Goal: Information Seeking & Learning: Learn about a topic

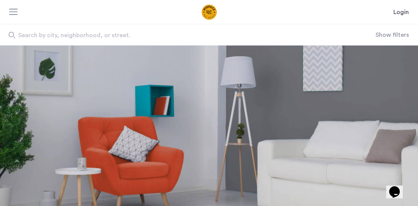
click at [8, 11] on div "Login" at bounding box center [209, 12] width 418 height 24
click at [16, 13] on div at bounding box center [13, 13] width 9 height 8
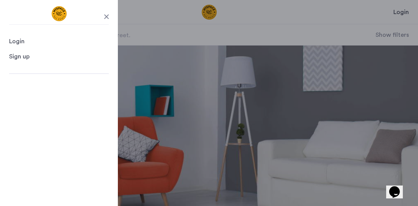
click at [352, 23] on header "Login Login Sign up Search by city, neighborhood, or street. Show filters" at bounding box center [209, 22] width 418 height 45
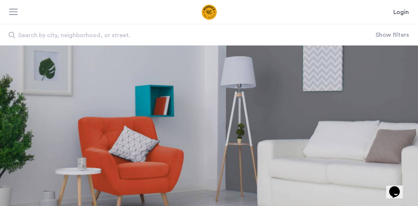
click at [402, 34] on button "Show filters" at bounding box center [391, 34] width 33 height 9
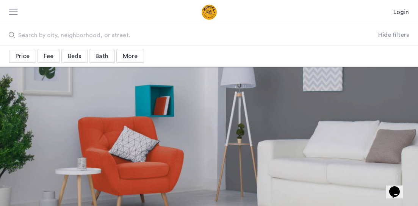
drag, startPoint x: 401, startPoint y: 34, endPoint x: 275, endPoint y: 1, distance: 130.5
click at [400, 34] on button "Hide filters" at bounding box center [393, 34] width 31 height 9
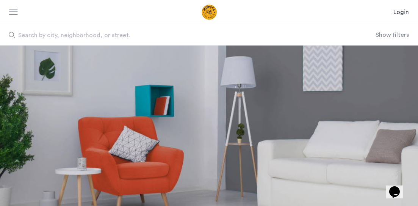
click at [380, 30] on div "Search by city, neighborhood, or street. Show filters" at bounding box center [209, 34] width 418 height 21
click at [386, 35] on button "Show filters" at bounding box center [391, 34] width 33 height 9
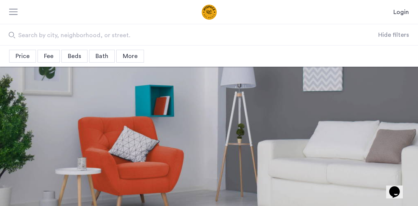
click at [81, 56] on div "Beds" at bounding box center [74, 56] width 26 height 13
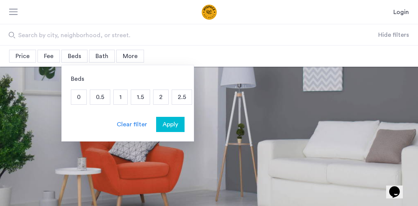
click at [164, 97] on p "2" at bounding box center [160, 97] width 15 height 14
click at [175, 126] on span "Apply" at bounding box center [170, 124] width 16 height 9
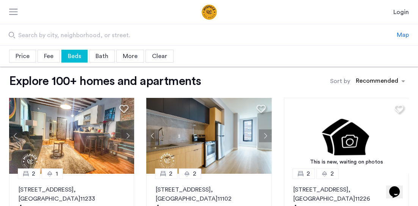
click at [20, 58] on div "Price" at bounding box center [22, 56] width 27 height 13
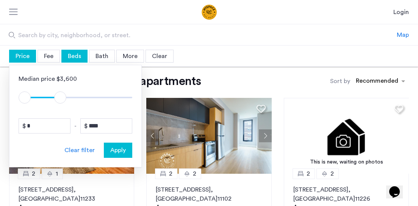
drag, startPoint x: 126, startPoint y: 98, endPoint x: 61, endPoint y: 102, distance: 65.6
click at [61, 102] on span "ngx-slider-max" at bounding box center [60, 97] width 12 height 12
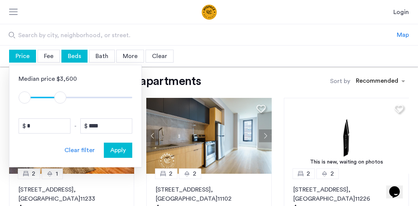
click at [118, 155] on button "Apply" at bounding box center [118, 149] width 28 height 15
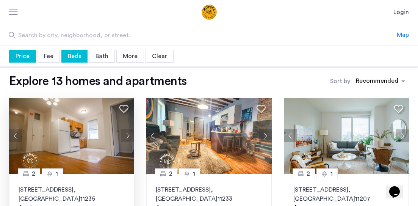
click at [129, 139] on button "Next apartment" at bounding box center [127, 135] width 13 height 13
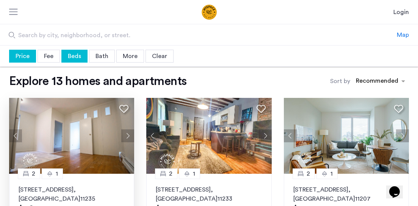
click at [129, 139] on button "Next apartment" at bounding box center [127, 135] width 13 height 13
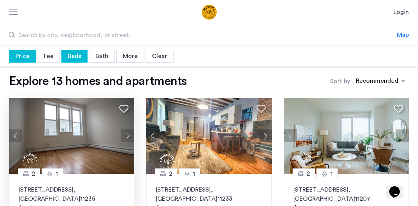
click at [129, 139] on button "Next apartment" at bounding box center [127, 135] width 13 height 13
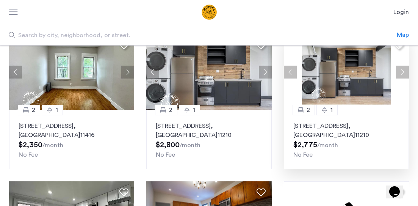
scroll to position [227, 0]
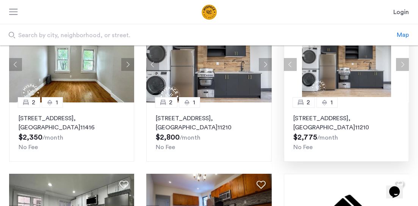
click at [400, 64] on button "Next apartment" at bounding box center [402, 64] width 13 height 13
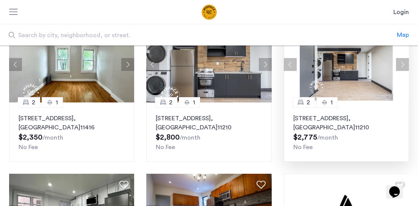
click at [400, 64] on button "Next apartment" at bounding box center [402, 64] width 13 height 13
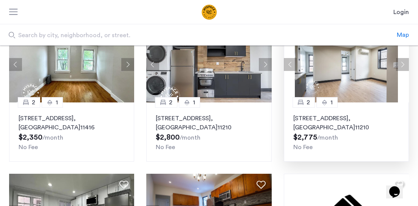
click at [400, 64] on button "Next apartment" at bounding box center [402, 64] width 13 height 13
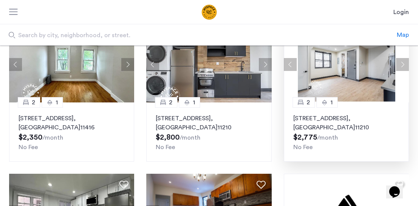
click at [400, 64] on button "Next apartment" at bounding box center [402, 64] width 13 height 13
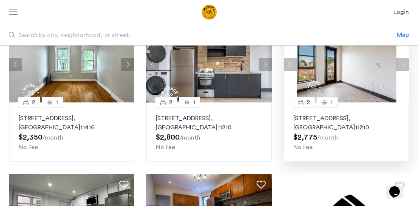
click at [400, 64] on button "Next apartment" at bounding box center [402, 64] width 13 height 13
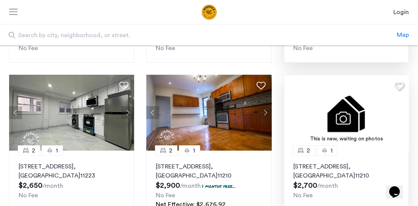
scroll to position [341, 0]
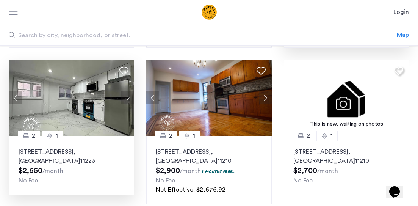
click at [124, 98] on button "Next apartment" at bounding box center [127, 97] width 13 height 13
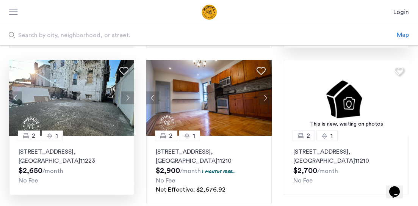
click at [124, 98] on button "Next apartment" at bounding box center [127, 97] width 13 height 13
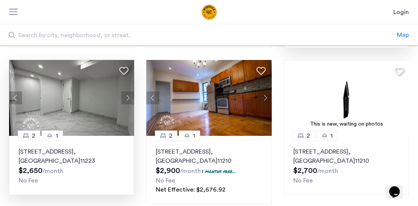
click at [124, 98] on button "Next apartment" at bounding box center [127, 97] width 13 height 13
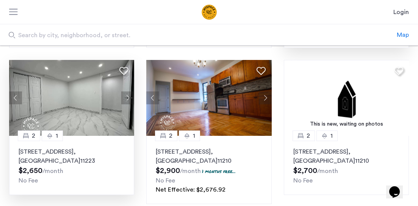
click at [124, 98] on button "Next apartment" at bounding box center [127, 97] width 13 height 13
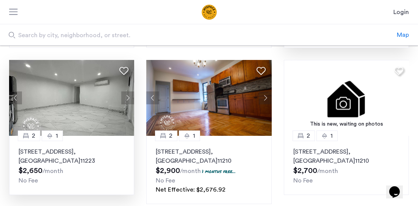
click at [125, 101] on button "Next apartment" at bounding box center [127, 97] width 13 height 13
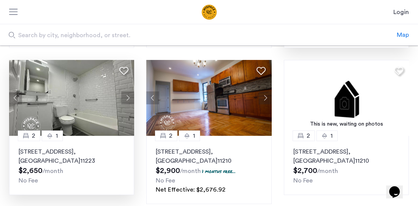
click at [125, 101] on button "Next apartment" at bounding box center [127, 97] width 13 height 13
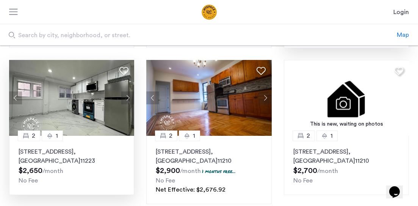
click at [125, 101] on button "Next apartment" at bounding box center [127, 97] width 13 height 13
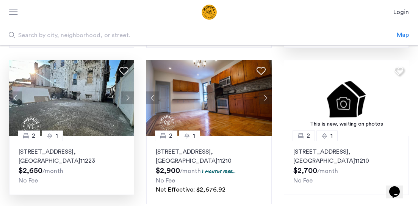
click at [125, 101] on button "Next apartment" at bounding box center [127, 97] width 13 height 13
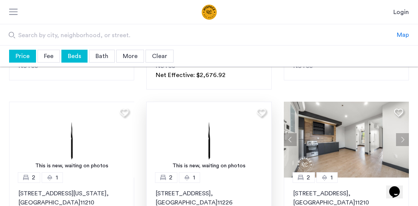
scroll to position [455, 0]
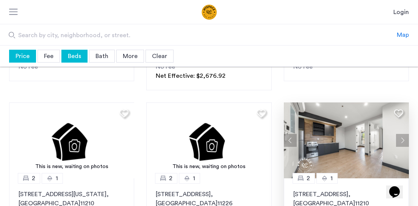
click at [399, 137] on button "Next apartment" at bounding box center [402, 140] width 13 height 13
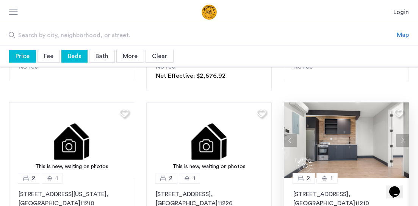
click at [399, 137] on button "Next apartment" at bounding box center [402, 140] width 13 height 13
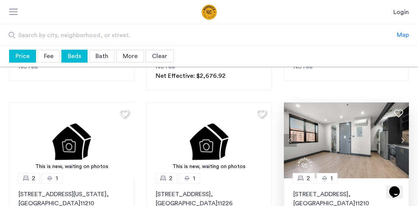
click at [399, 137] on button "Next apartment" at bounding box center [402, 140] width 13 height 13
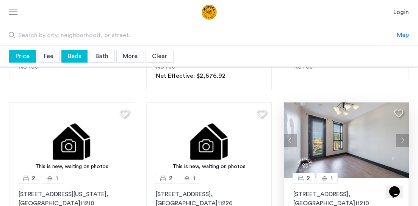
click at [399, 137] on button "Next apartment" at bounding box center [402, 140] width 13 height 13
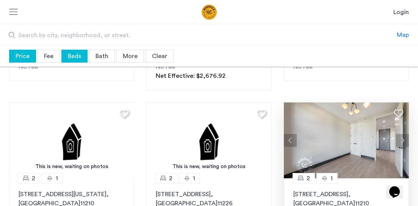
click at [399, 137] on button "Next apartment" at bounding box center [402, 140] width 13 height 13
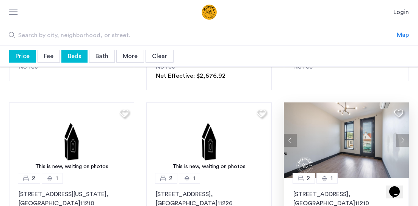
click at [399, 137] on button "Next apartment" at bounding box center [402, 140] width 13 height 13
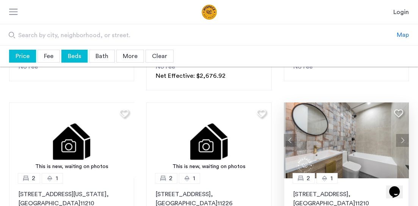
click at [399, 137] on button "Next apartment" at bounding box center [402, 140] width 13 height 13
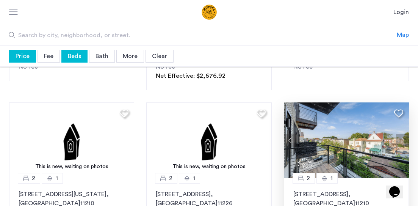
click at [399, 137] on button "Next apartment" at bounding box center [402, 140] width 13 height 13
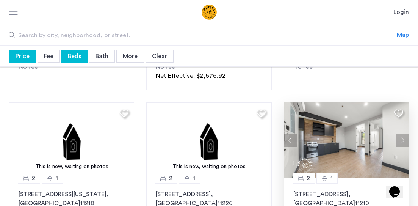
click at [399, 137] on button "Next apartment" at bounding box center [402, 140] width 13 height 13
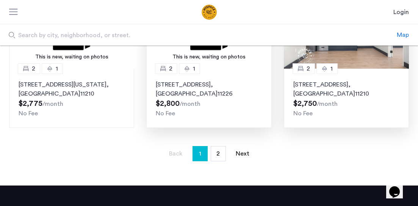
scroll to position [568, 0]
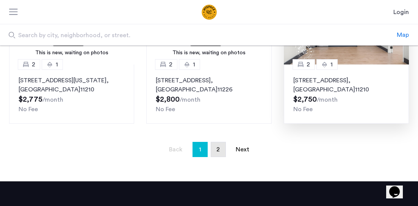
click at [217, 153] on link "page 2" at bounding box center [218, 149] width 14 height 14
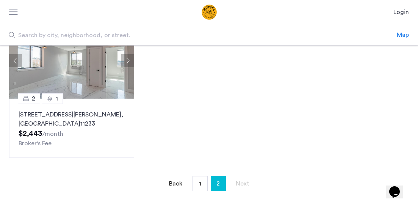
scroll to position [76, 0]
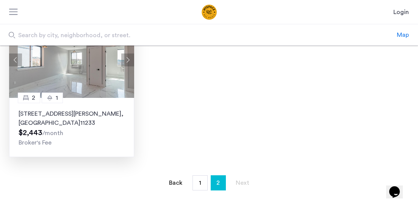
click at [61, 76] on img at bounding box center [71, 60] width 125 height 76
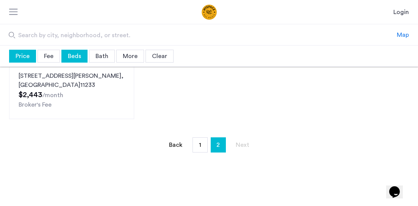
scroll to position [0, 0]
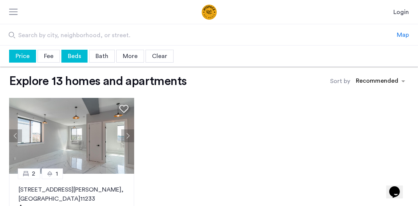
click at [79, 61] on div "Beds" at bounding box center [74, 56] width 26 height 13
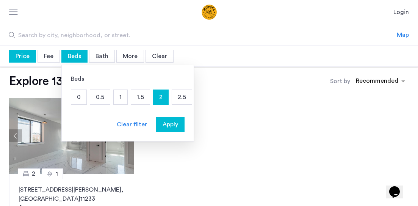
click at [180, 98] on p "2.5" at bounding box center [182, 97] width 20 height 14
click at [177, 129] on button "Apply" at bounding box center [170, 124] width 28 height 15
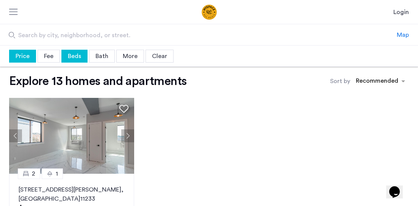
click at [53, 58] on div "Fee" at bounding box center [48, 56] width 22 height 13
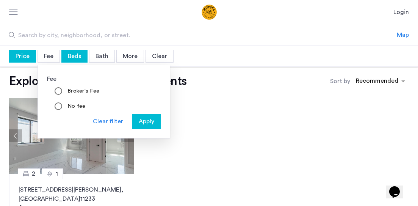
click at [14, 58] on div "Price" at bounding box center [22, 56] width 27 height 13
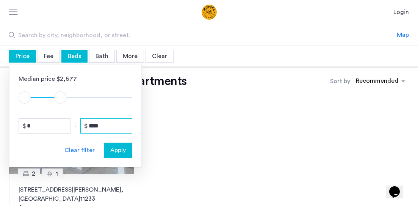
click at [95, 127] on input "****" at bounding box center [106, 125] width 52 height 15
click at [108, 125] on input "****" at bounding box center [106, 125] width 52 height 15
type input "****"
click at [61, 95] on span "ngx-slider-max" at bounding box center [61, 97] width 12 height 12
click at [112, 160] on div "Median price $2,677 $1 $8000 $1 $2901 $1 - $2801 * - **** Clear filter Apply" at bounding box center [75, 116] width 133 height 102
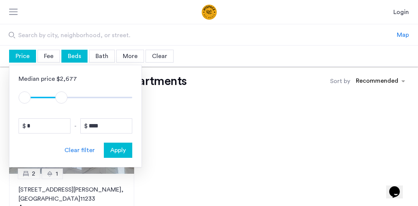
click at [116, 154] on span "Apply" at bounding box center [118, 149] width 16 height 9
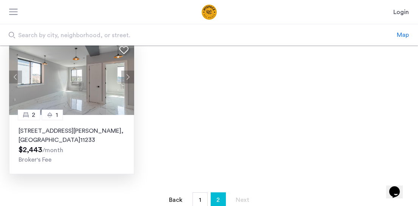
scroll to position [227, 0]
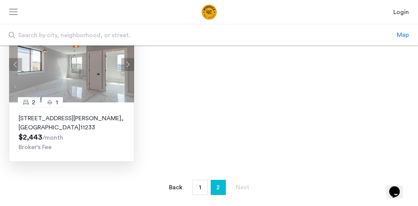
click at [124, 66] on button "Next apartment" at bounding box center [127, 64] width 13 height 13
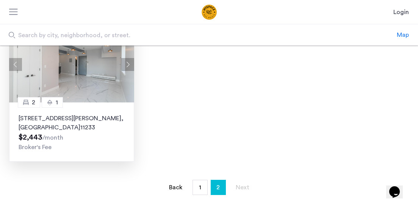
click at [124, 66] on button "Next apartment" at bounding box center [127, 64] width 13 height 13
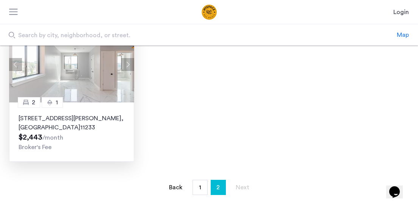
click at [124, 66] on button "Next apartment" at bounding box center [127, 64] width 13 height 13
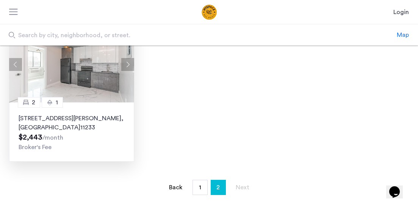
click at [124, 66] on button "Next apartment" at bounding box center [127, 64] width 13 height 13
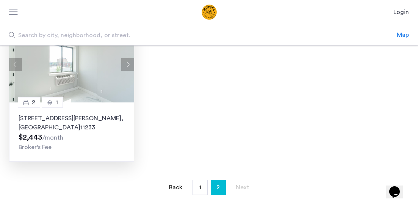
click at [15, 62] on button "Previous apartment" at bounding box center [15, 64] width 13 height 13
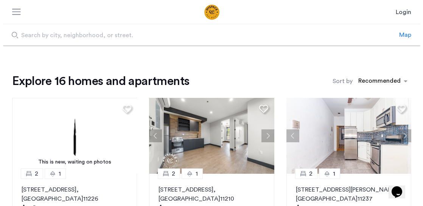
scroll to position [38, 0]
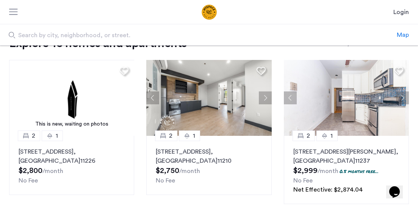
click at [10, 12] on div at bounding box center [13, 13] width 9 height 8
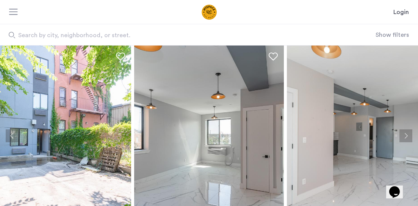
click at [158, 150] on img at bounding box center [209, 135] width 150 height 180
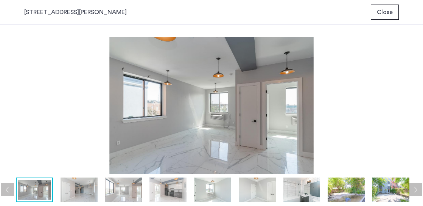
click at [80, 195] on img at bounding box center [79, 189] width 37 height 25
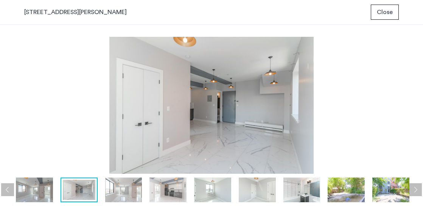
click at [122, 191] on img at bounding box center [123, 189] width 37 height 25
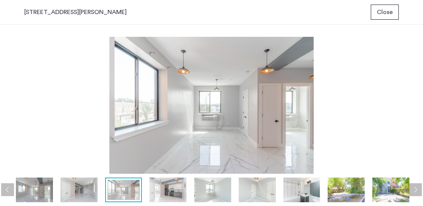
click at [169, 191] on img at bounding box center [168, 189] width 37 height 25
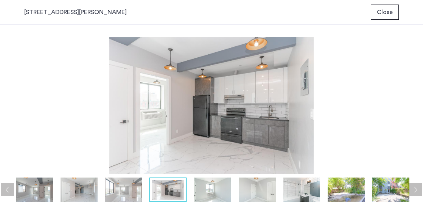
click at [200, 193] on img at bounding box center [212, 189] width 37 height 25
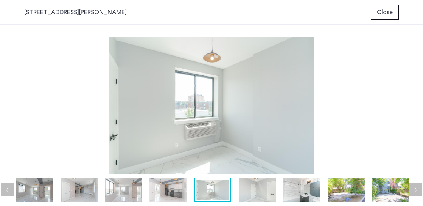
click at [260, 191] on img at bounding box center [257, 189] width 37 height 25
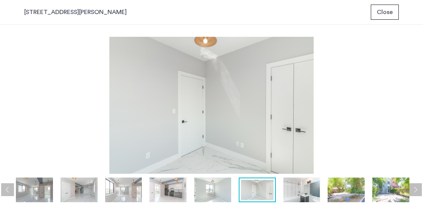
click at [303, 193] on img at bounding box center [302, 189] width 37 height 25
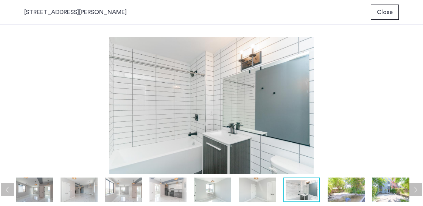
click at [354, 185] on img at bounding box center [346, 189] width 37 height 25
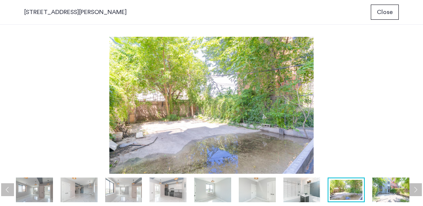
click at [398, 189] on img at bounding box center [391, 189] width 37 height 25
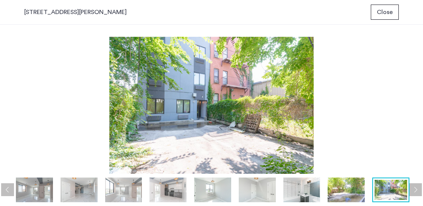
click at [412, 189] on button "Next apartment" at bounding box center [415, 189] width 13 height 13
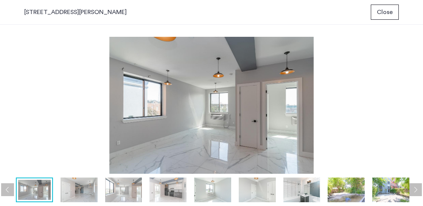
click at [412, 189] on button "Next apartment" at bounding box center [415, 189] width 13 height 13
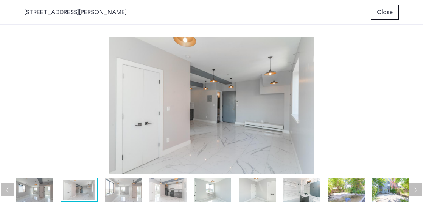
click at [412, 189] on button "Next apartment" at bounding box center [415, 189] width 13 height 13
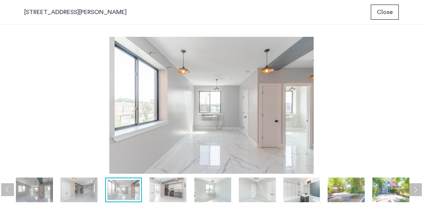
click at [412, 189] on button "Next apartment" at bounding box center [415, 189] width 13 height 13
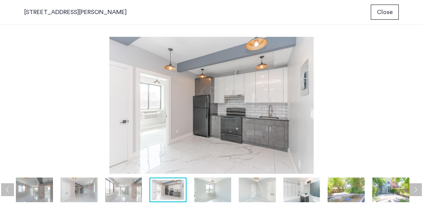
click at [412, 189] on button "Next apartment" at bounding box center [415, 189] width 13 height 13
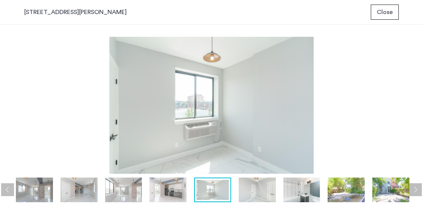
click at [412, 189] on button "Next apartment" at bounding box center [415, 189] width 13 height 13
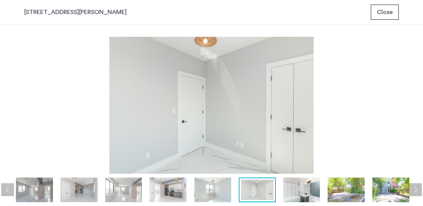
click at [412, 189] on button "Next apartment" at bounding box center [415, 189] width 13 height 13
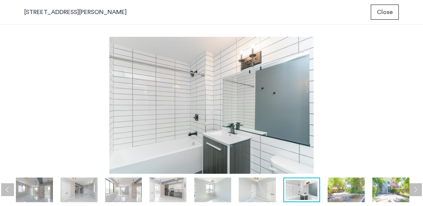
click at [412, 189] on button "Next apartment" at bounding box center [415, 189] width 13 height 13
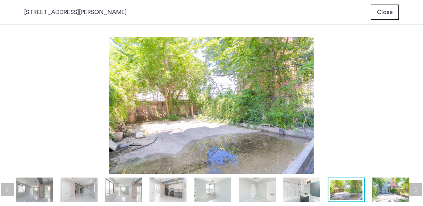
click at [412, 189] on button "Next apartment" at bounding box center [415, 189] width 13 height 13
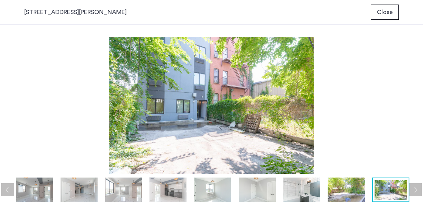
click at [412, 189] on button "Next apartment" at bounding box center [415, 189] width 13 height 13
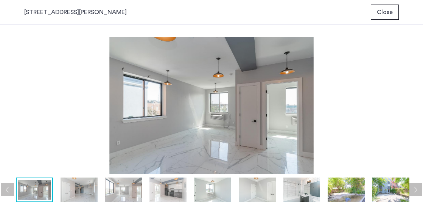
click at [412, 189] on button "Next apartment" at bounding box center [415, 189] width 13 height 13
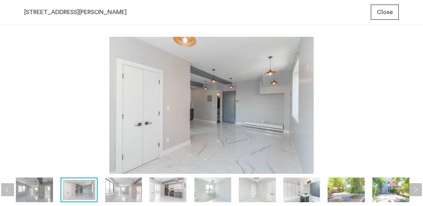
click at [417, 189] on button "Next apartment" at bounding box center [415, 189] width 13 height 13
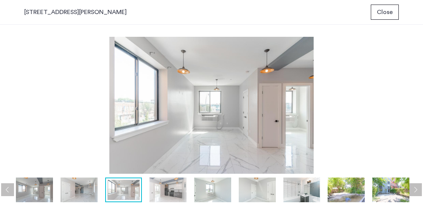
click at [417, 189] on button "Next apartment" at bounding box center [415, 189] width 13 height 13
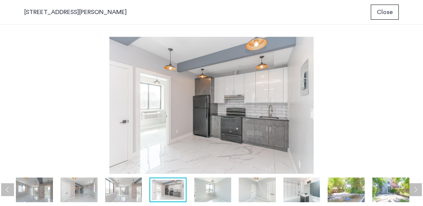
click at [417, 191] on button "Next apartment" at bounding box center [415, 189] width 13 height 13
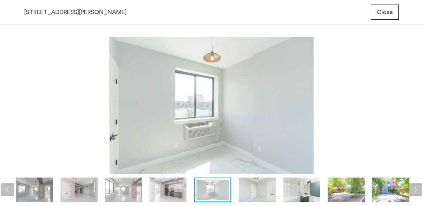
click at [417, 191] on button "Next apartment" at bounding box center [415, 189] width 13 height 13
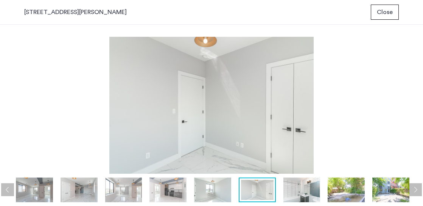
click at [417, 192] on button "Next apartment" at bounding box center [415, 189] width 13 height 13
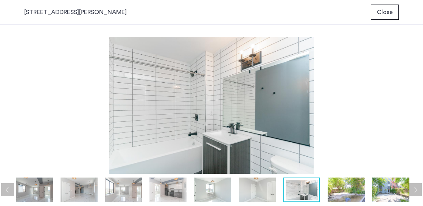
click at [417, 192] on button "Next apartment" at bounding box center [415, 189] width 13 height 13
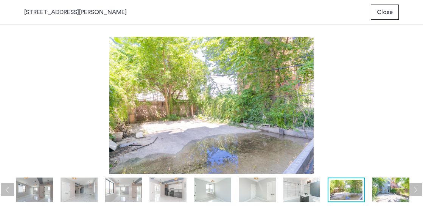
click at [417, 192] on button "Next apartment" at bounding box center [415, 189] width 13 height 13
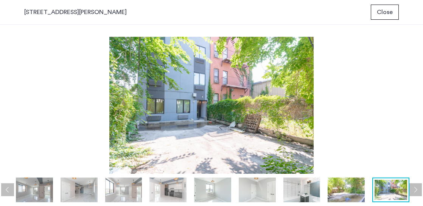
click at [417, 192] on button "Next apartment" at bounding box center [415, 189] width 13 height 13
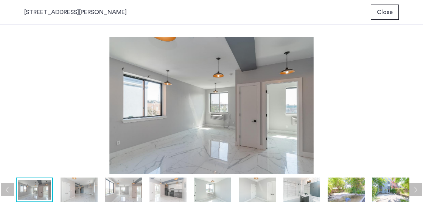
click at [294, 191] on img at bounding box center [302, 189] width 37 height 25
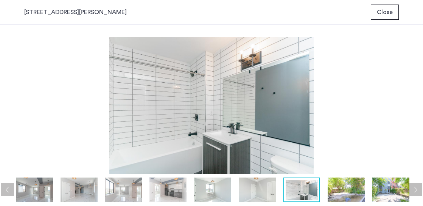
click at [339, 190] on img at bounding box center [346, 189] width 37 height 25
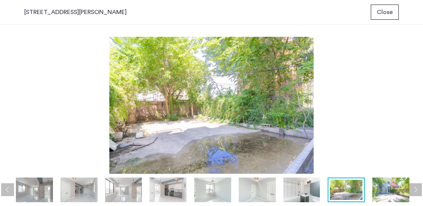
click at [375, 186] on img at bounding box center [391, 189] width 37 height 25
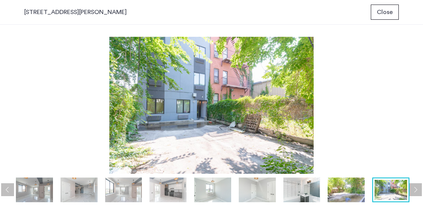
click at [400, 194] on img at bounding box center [391, 190] width 33 height 20
click at [414, 188] on button "Next apartment" at bounding box center [415, 189] width 13 height 13
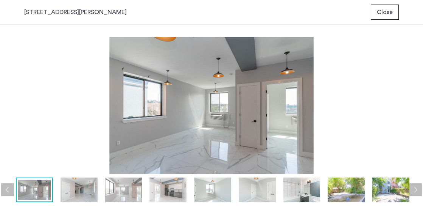
click at [414, 188] on button "Next apartment" at bounding box center [415, 189] width 13 height 13
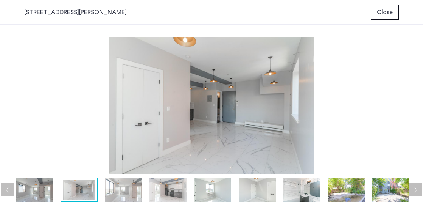
click at [414, 188] on button "Next apartment" at bounding box center [415, 189] width 13 height 13
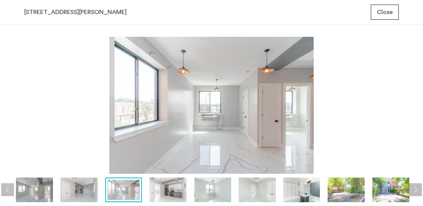
click at [414, 188] on button "Next apartment" at bounding box center [415, 189] width 13 height 13
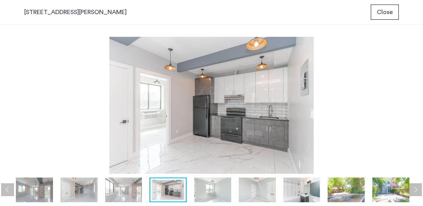
click at [414, 188] on button "Next apartment" at bounding box center [415, 189] width 13 height 13
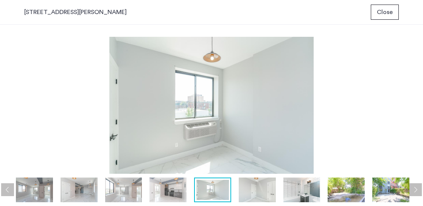
click at [414, 188] on button "Next apartment" at bounding box center [415, 189] width 13 height 13
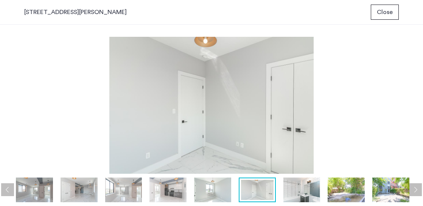
click at [414, 188] on button "Next apartment" at bounding box center [415, 189] width 13 height 13
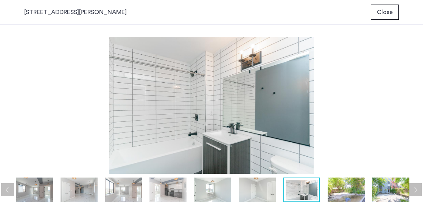
click at [414, 188] on button "Next apartment" at bounding box center [415, 189] width 13 height 13
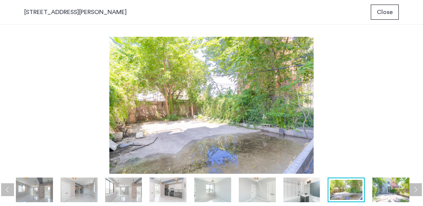
click at [414, 188] on button "Next apartment" at bounding box center [415, 189] width 13 height 13
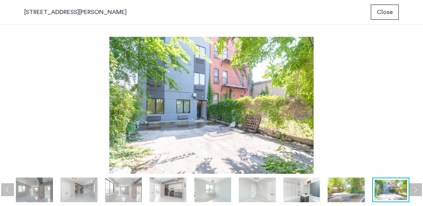
click at [414, 188] on button "Next apartment" at bounding box center [415, 189] width 13 height 13
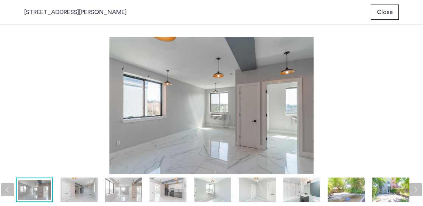
click at [384, 12] on span "Close" at bounding box center [385, 12] width 16 height 9
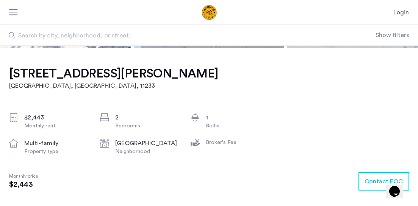
scroll to position [171, 0]
